Goal: Task Accomplishment & Management: Use online tool/utility

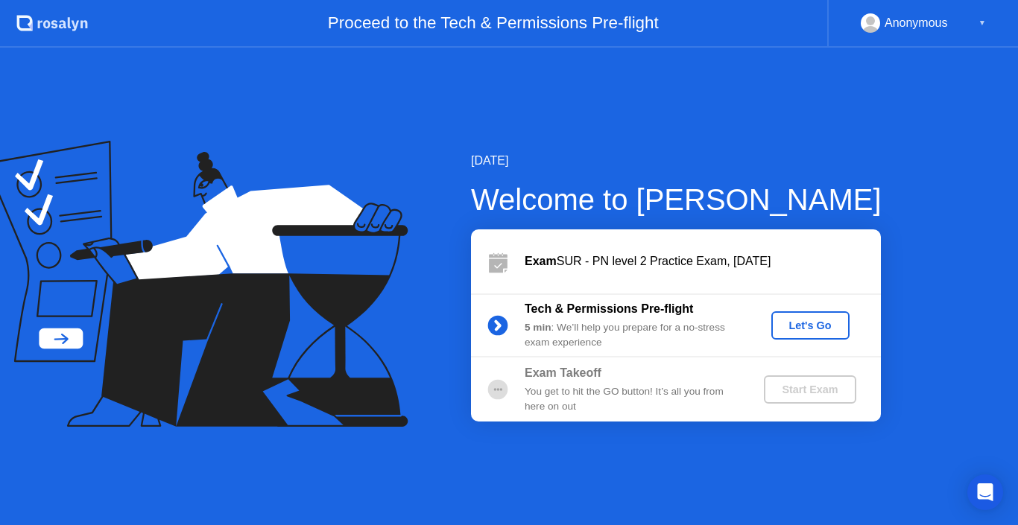
drag, startPoint x: 517, startPoint y: 414, endPoint x: 338, endPoint y: 300, distance: 212.5
click at [338, 300] on icon at bounding box center [196, 284] width 423 height 286
click at [788, 322] on div "Let's Go" at bounding box center [810, 326] width 66 height 12
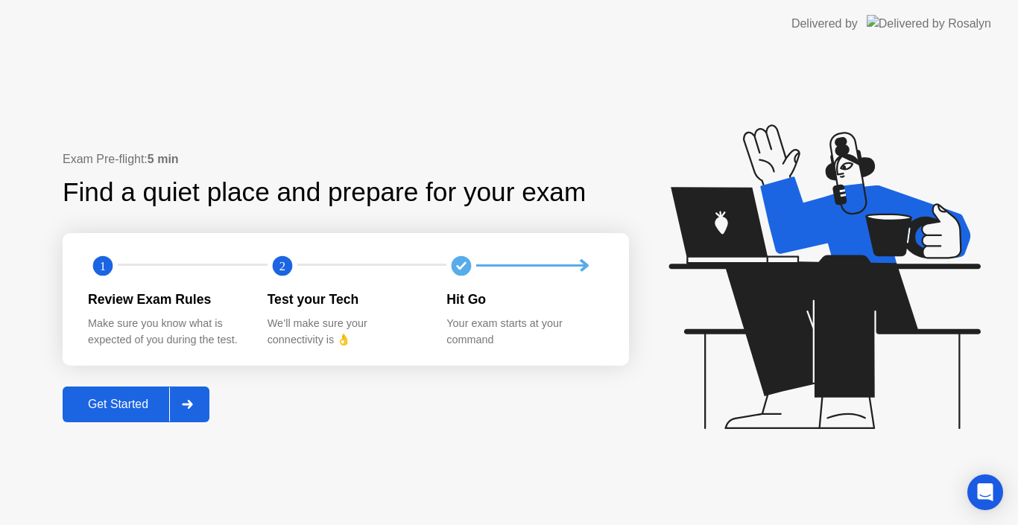
click at [95, 403] on div "Get Started" at bounding box center [118, 404] width 102 height 13
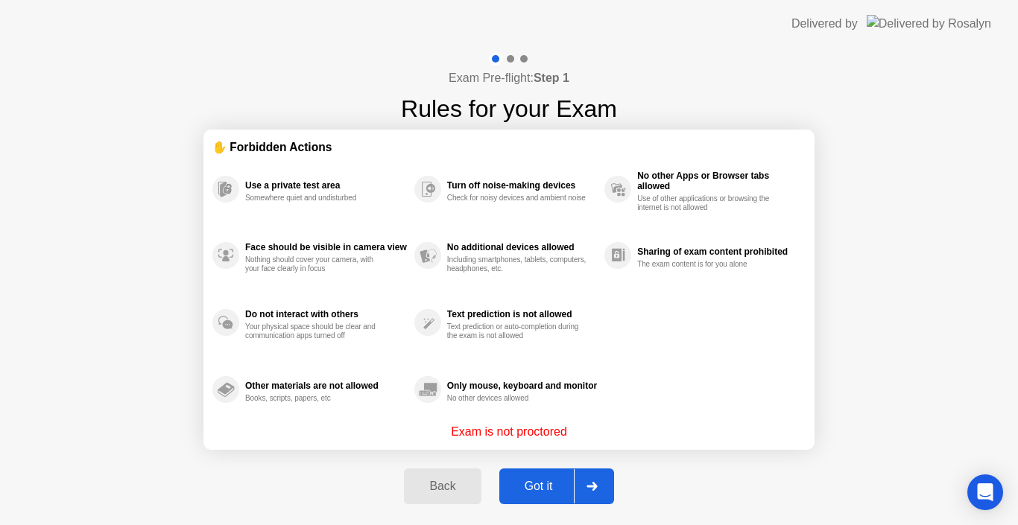
click at [522, 485] on div "Got it" at bounding box center [539, 486] width 70 height 13
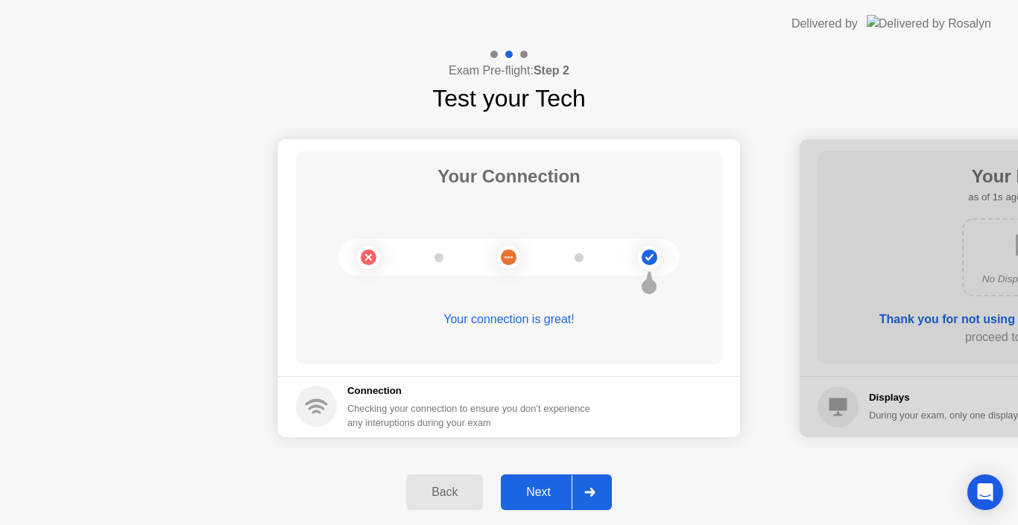
click at [528, 490] on div "Next" at bounding box center [538, 492] width 66 height 13
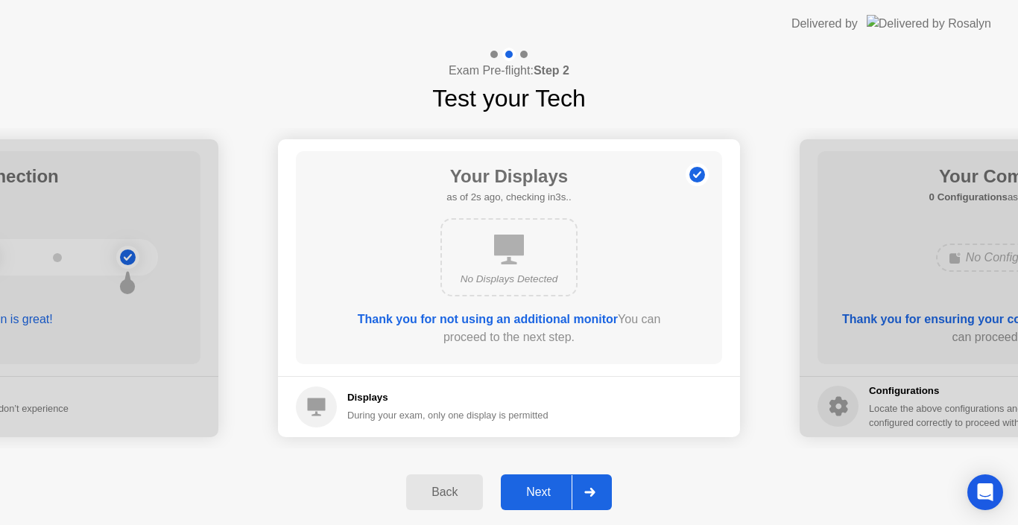
click at [528, 490] on div "Next" at bounding box center [538, 492] width 66 height 13
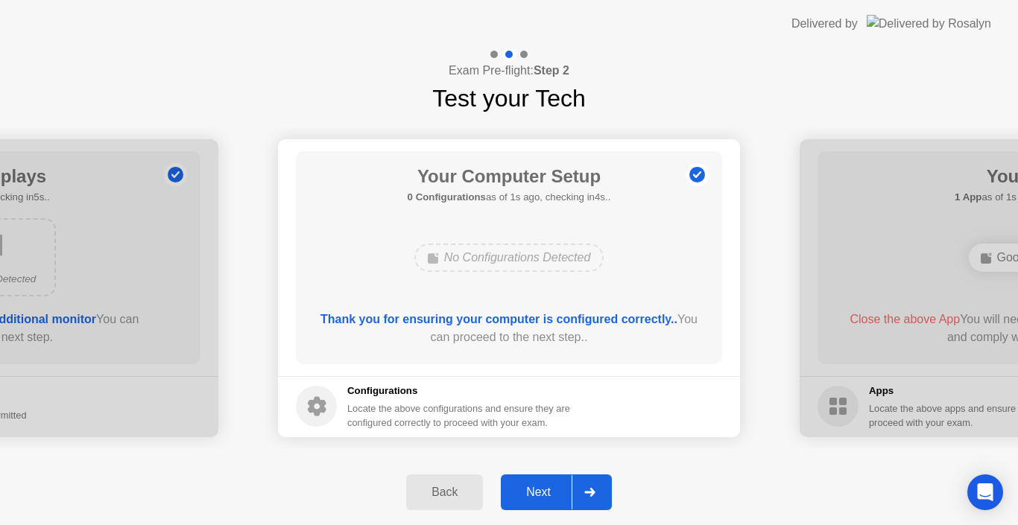
click at [528, 490] on div "Next" at bounding box center [538, 492] width 66 height 13
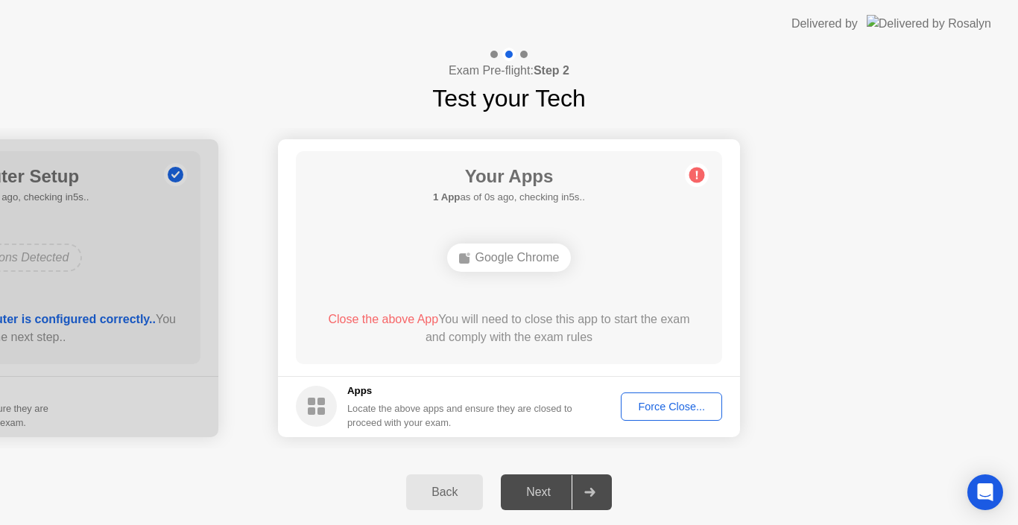
click at [470, 487] on div "Back" at bounding box center [445, 492] width 68 height 13
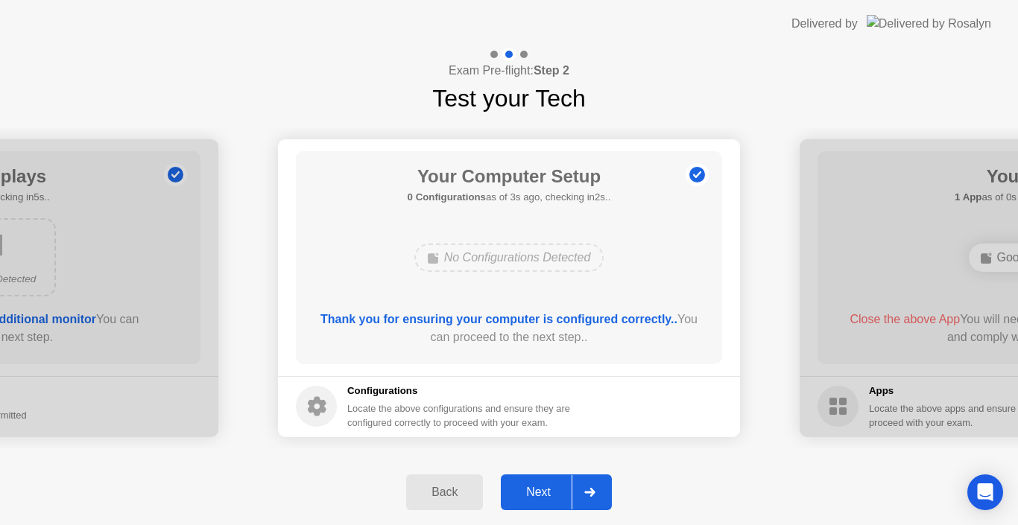
click at [470, 487] on div "Back" at bounding box center [445, 492] width 68 height 13
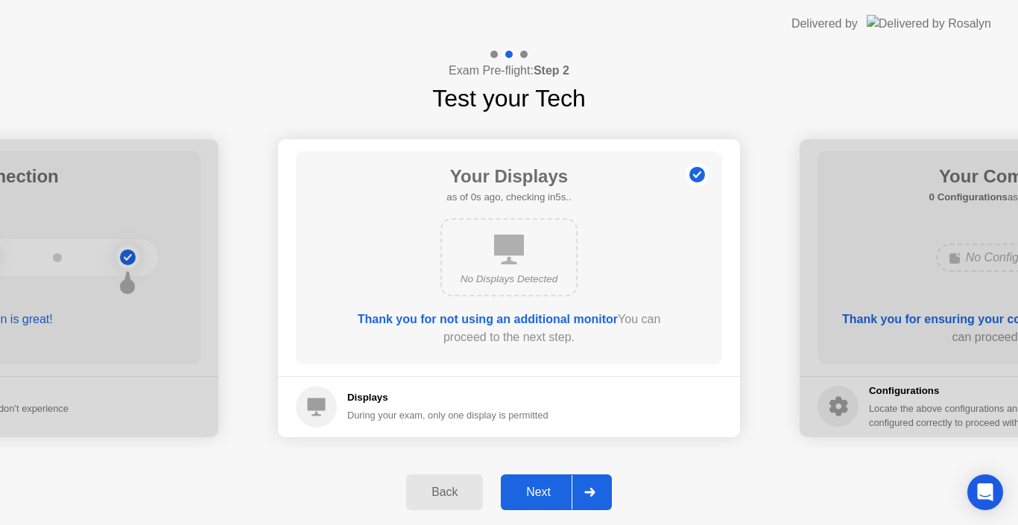
click at [470, 487] on div "Back" at bounding box center [445, 492] width 68 height 13
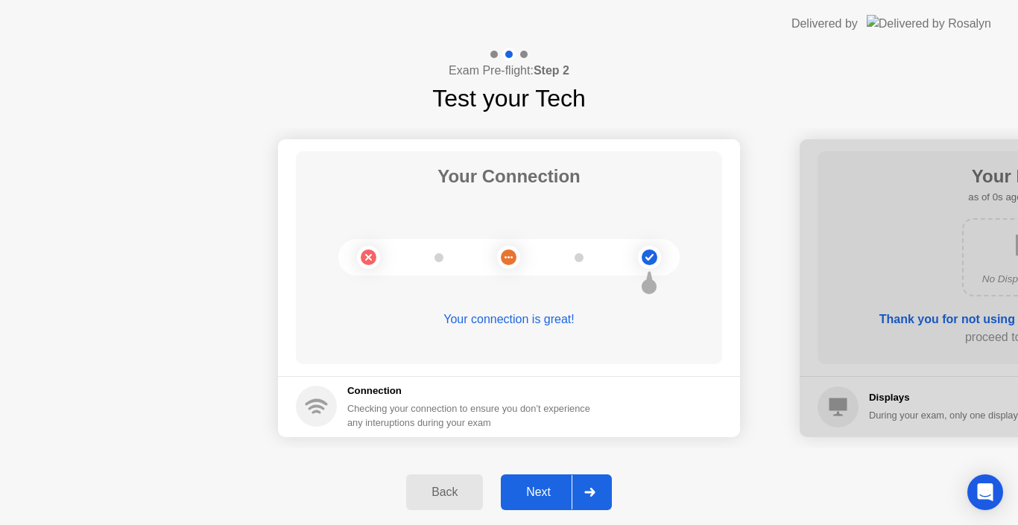
click at [537, 486] on div "Next" at bounding box center [538, 492] width 66 height 13
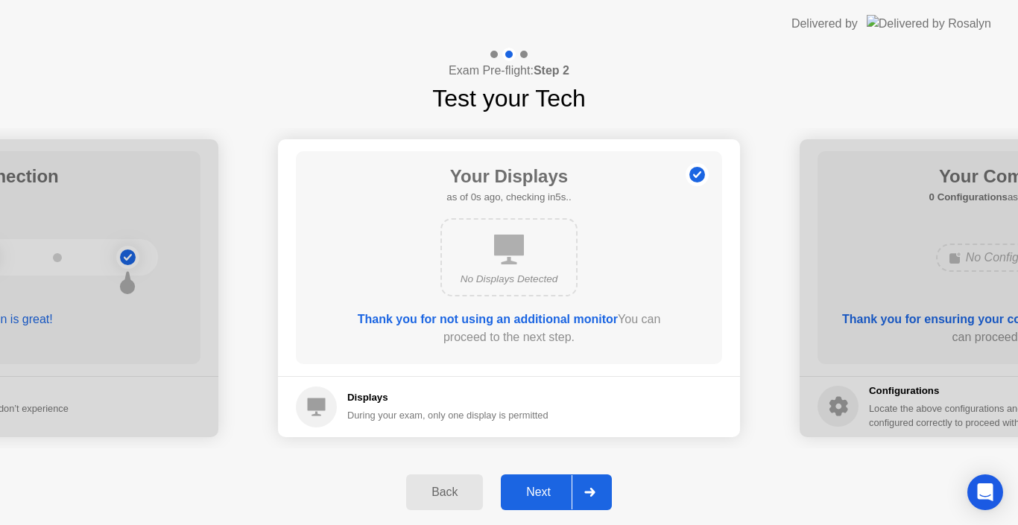
click at [537, 486] on div "Next" at bounding box center [538, 492] width 66 height 13
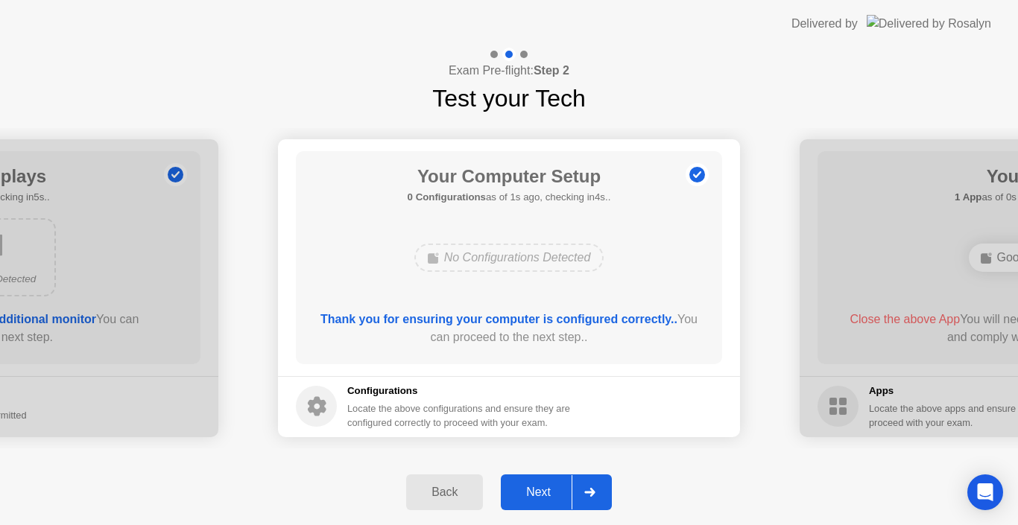
click at [537, 486] on div "Next" at bounding box center [538, 492] width 66 height 13
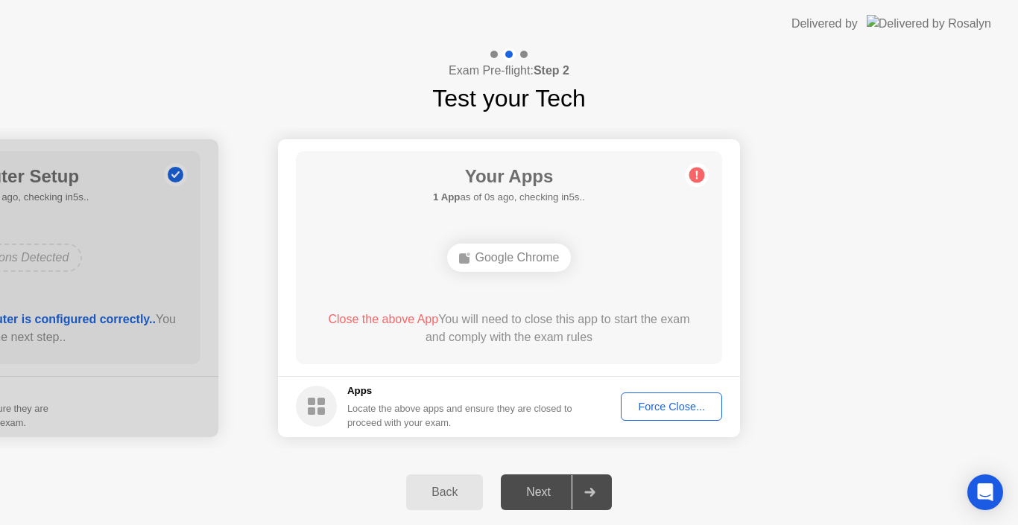
click at [416, 320] on span "Close the above App" at bounding box center [383, 319] width 110 height 13
click at [638, 405] on div "Force Close..." at bounding box center [671, 407] width 91 height 12
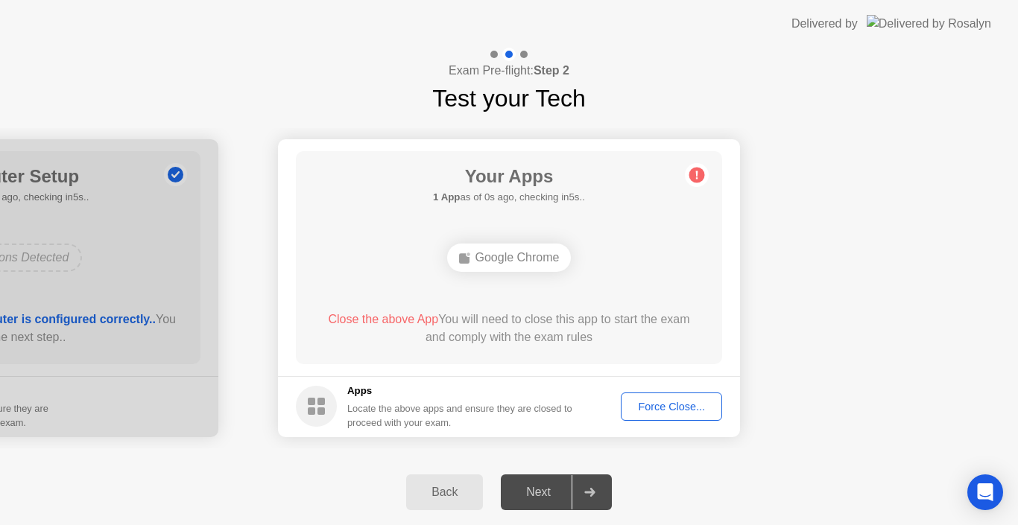
click at [694, 411] on div "Force Close..." at bounding box center [671, 407] width 91 height 12
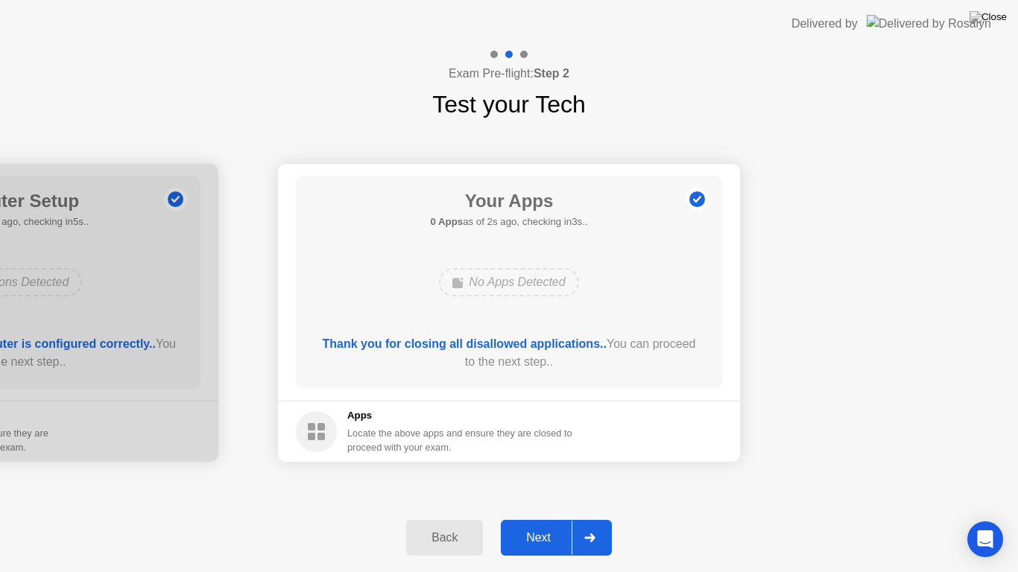
click at [568, 525] on div "Next" at bounding box center [538, 537] width 66 height 13
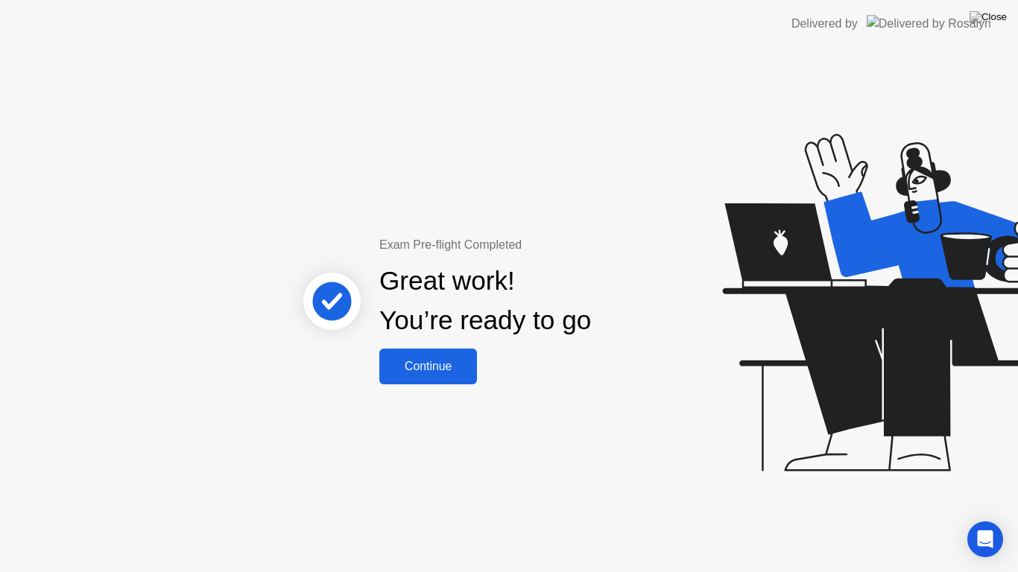
click at [464, 373] on div "Continue" at bounding box center [428, 366] width 89 height 13
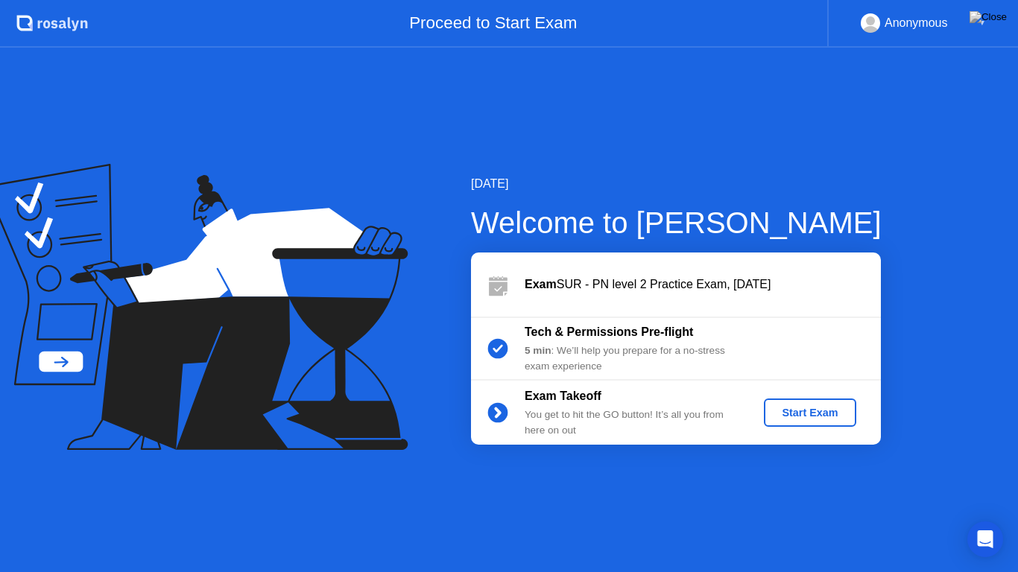
click at [799, 407] on div "Start Exam" at bounding box center [810, 413] width 80 height 12
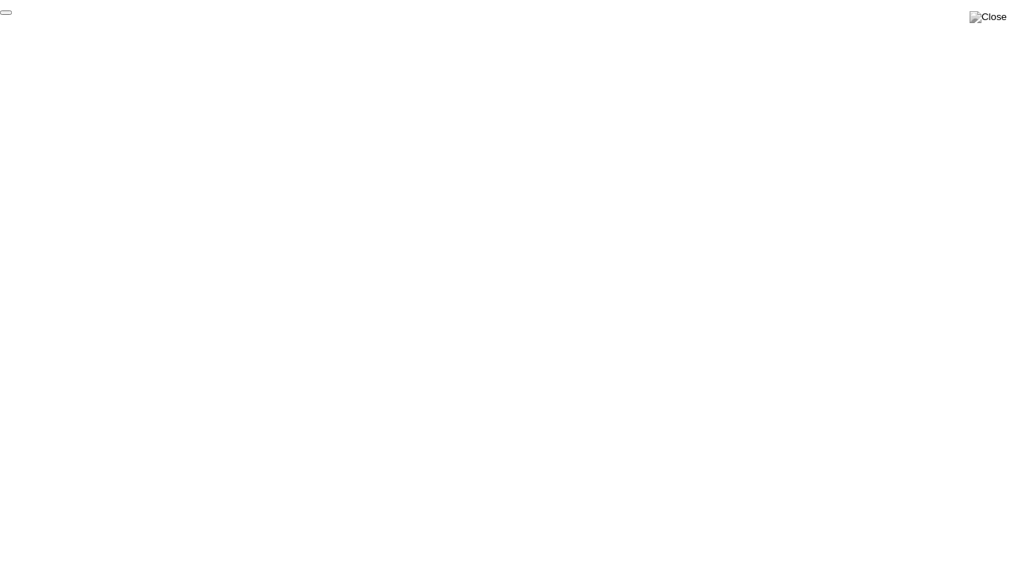
click at [12, 15] on button "End Proctoring Session" at bounding box center [6, 12] width 12 height 4
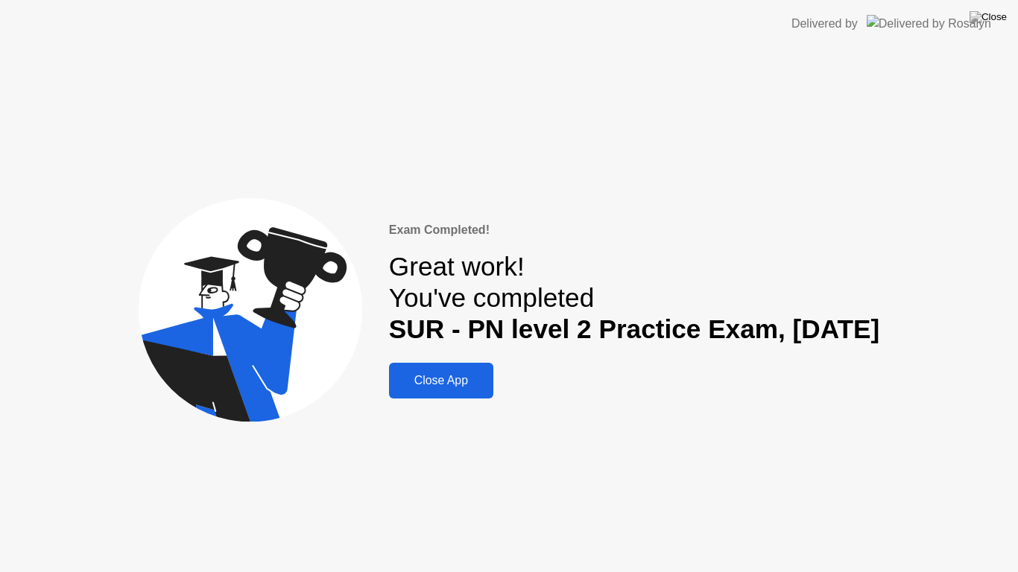
click at [413, 374] on div "Close App" at bounding box center [440, 380] width 95 height 13
